Goal: Task Accomplishment & Management: Use online tool/utility

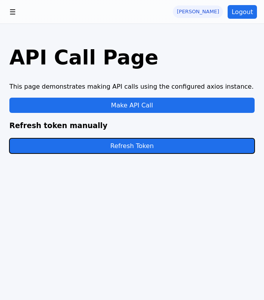
click at [123, 145] on button "Refresh Token" at bounding box center [131, 145] width 245 height 15
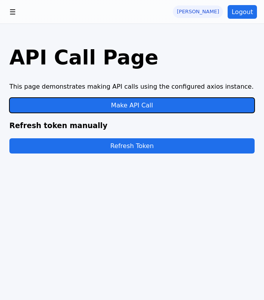
click at [139, 104] on button "Make API Call" at bounding box center [131, 105] width 245 height 15
click at [124, 104] on button "Make API Call" at bounding box center [131, 105] width 245 height 15
click at [166, 107] on button "Make API Call" at bounding box center [131, 105] width 245 height 15
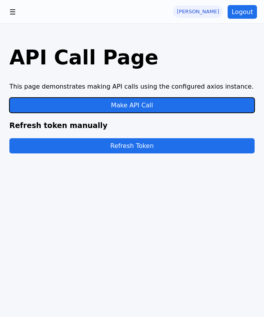
click at [137, 103] on button "Make API Call" at bounding box center [131, 105] width 245 height 15
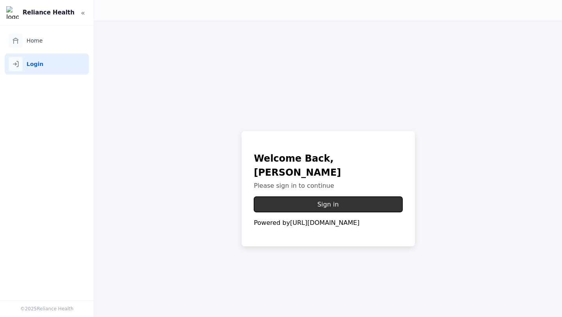
click at [263, 197] on button "Sign in" at bounding box center [328, 204] width 148 height 15
